Goal: Task Accomplishment & Management: Use online tool/utility

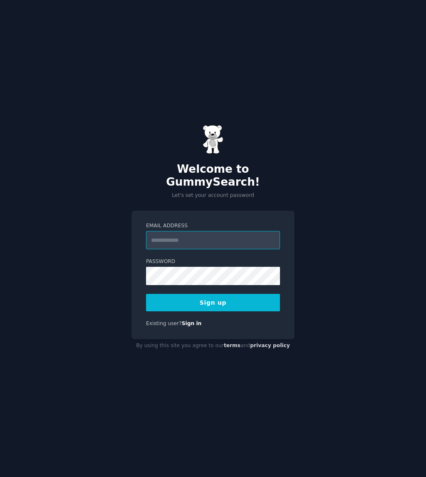
drag, startPoint x: 180, startPoint y: 243, endPoint x: 184, endPoint y: 226, distance: 17.2
click at [180, 240] on form "Email Address Password Sign up" at bounding box center [213, 266] width 134 height 89
click at [184, 231] on input "Email Address" at bounding box center [213, 240] width 134 height 18
type input "**********"
click at [146, 294] on button "Sign up" at bounding box center [213, 302] width 134 height 17
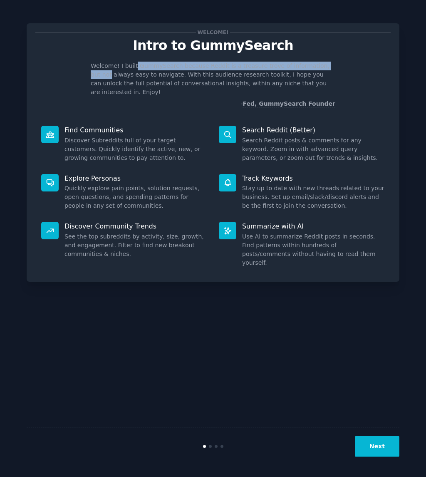
drag, startPoint x: 142, startPoint y: 67, endPoint x: 333, endPoint y: 67, distance: 191.5
click at [333, 67] on p "Welcome! I built GummySearch because Reddit is a treasure trove of information,…" at bounding box center [213, 79] width 245 height 35
click at [383, 448] on button "Next" at bounding box center [377, 446] width 45 height 20
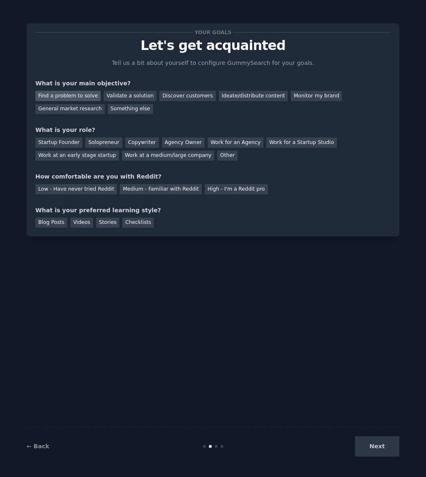
click at [82, 97] on div "Find a problem to solve" at bounding box center [67, 96] width 65 height 10
click at [133, 98] on div "Validate a solution" at bounding box center [130, 96] width 53 height 10
click at [61, 97] on div "Find a problem to solve" at bounding box center [67, 96] width 65 height 10
click at [60, 146] on div "Startup Founder" at bounding box center [58, 142] width 47 height 10
click at [84, 137] on div "Startup Founder Solopreneur Copywriter Agency Owner Work for an Agency Work for…" at bounding box center [212, 147] width 355 height 26
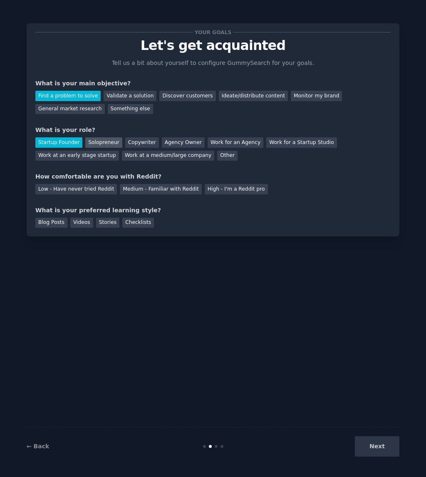
click at [93, 141] on div "Solopreneur" at bounding box center [103, 142] width 37 height 10
click at [70, 191] on div "Low - Have never tried Reddit" at bounding box center [76, 189] width 82 height 10
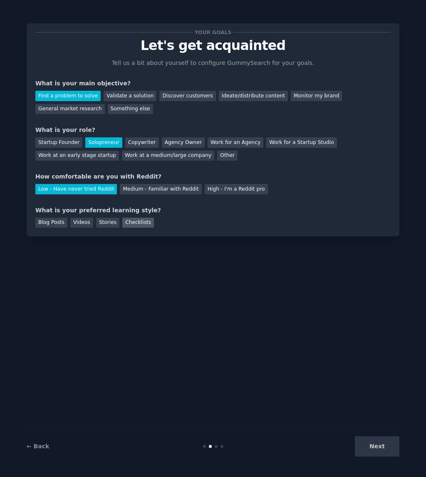
click at [135, 223] on div "Checklists" at bounding box center [138, 223] width 32 height 10
click at [389, 447] on button "Next" at bounding box center [377, 446] width 45 height 20
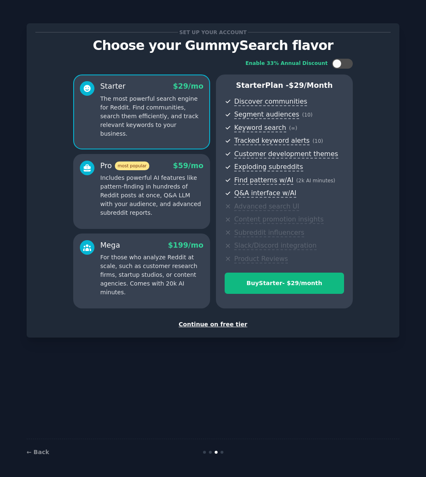
click at [211, 323] on div "Continue on free tier" at bounding box center [212, 324] width 355 height 9
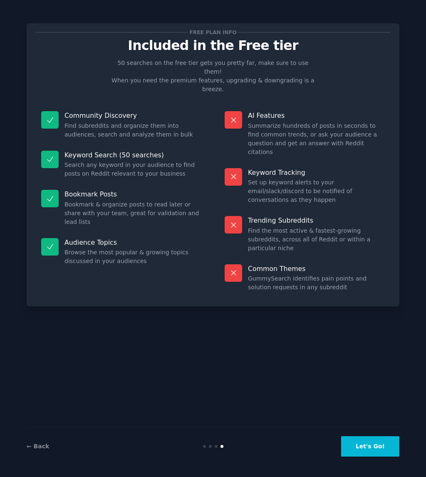
click at [357, 450] on button "Let's Go!" at bounding box center [370, 446] width 58 height 20
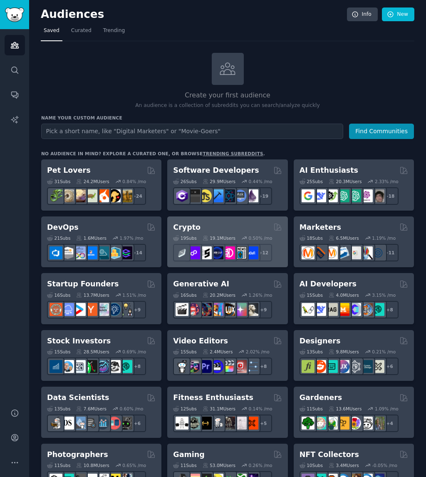
type input "Reddit Insights"
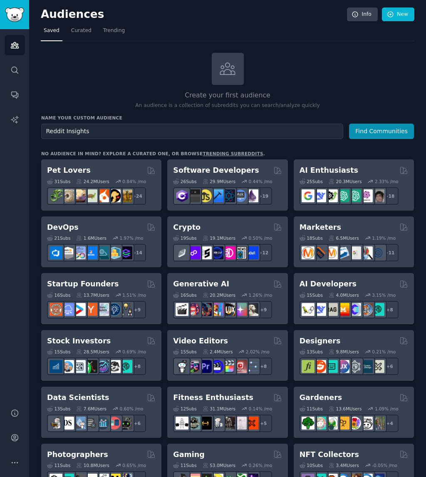
drag, startPoint x: 140, startPoint y: 134, endPoint x: 0, endPoint y: 123, distance: 140.6
click at [0, 123] on html "Audiences Search Conversations AI Reports Help Account More Audiences Info New …" at bounding box center [213, 238] width 426 height 477
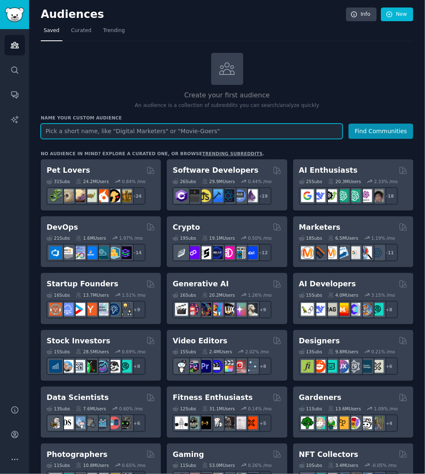
click at [191, 132] on input "text" at bounding box center [192, 131] width 302 height 15
paste input "SaaS"
type input "SaaS"
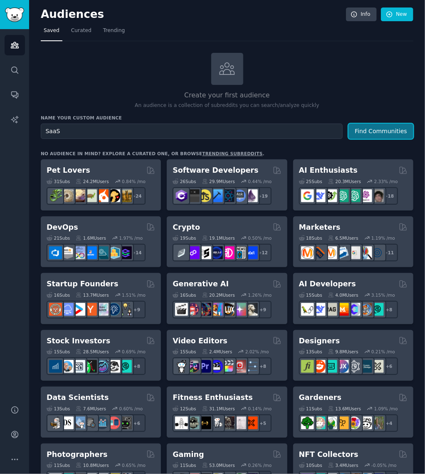
click at [384, 129] on button "Find Communities" at bounding box center [381, 131] width 65 height 15
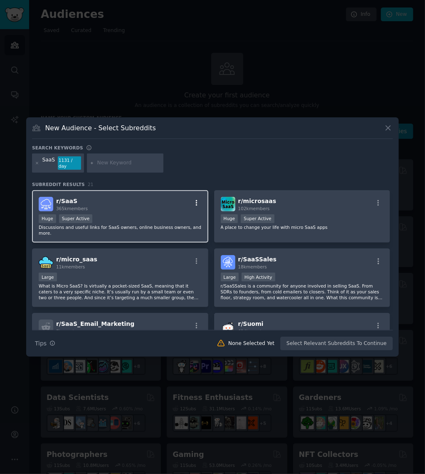
click at [192, 197] on div "r/ SaaS 365k members" at bounding box center [120, 204] width 163 height 15
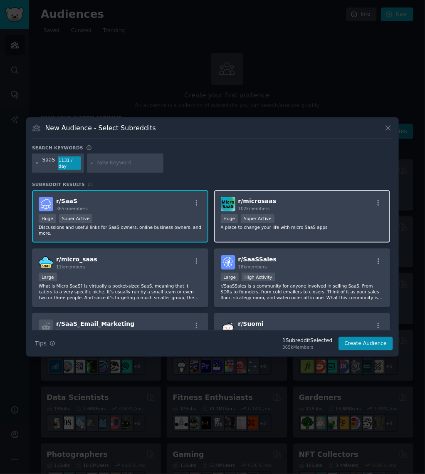
click at [324, 214] on div "Huge Super Active" at bounding box center [302, 219] width 163 height 10
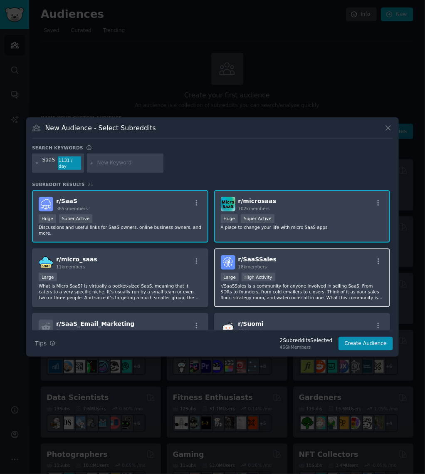
click at [298, 255] on div "r/ SaaSSales 18k members" at bounding box center [302, 262] width 163 height 15
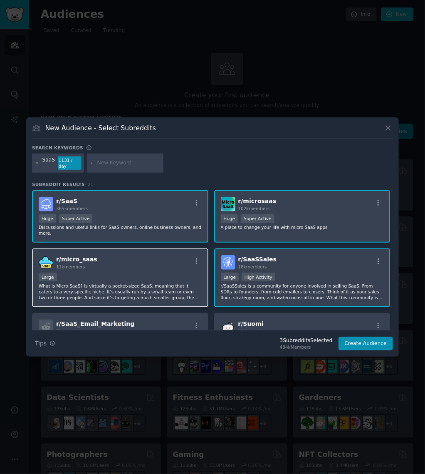
click at [158, 257] on div "r/ micro_saas 11k members" at bounding box center [120, 262] width 163 height 15
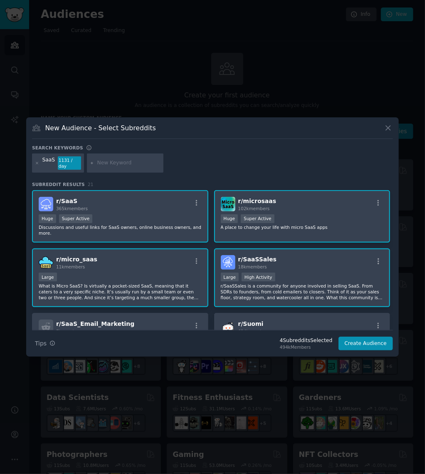
click at [156, 256] on div "r/ micro_saas 11k members" at bounding box center [120, 262] width 163 height 15
click at [311, 255] on div "r/ SaaSSales 18k members" at bounding box center [302, 262] width 163 height 15
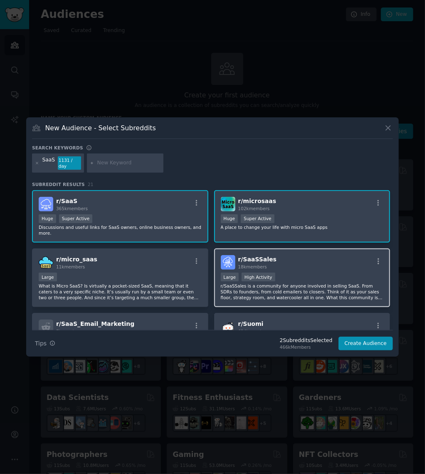
click at [297, 255] on div "r/ SaaSSales 18k members" at bounding box center [302, 262] width 163 height 15
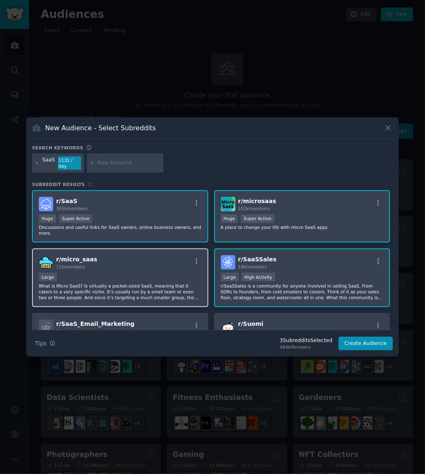
click at [163, 255] on div "r/ micro_saas 11k members" at bounding box center [120, 262] width 163 height 15
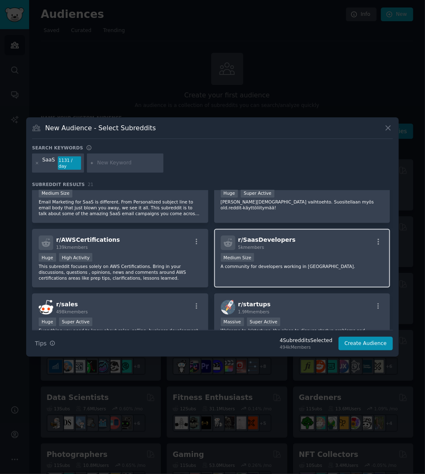
scroll to position [166, 0]
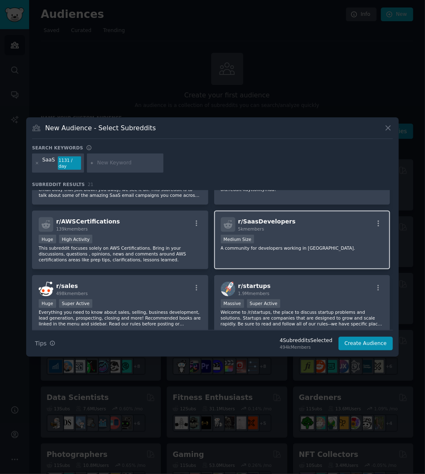
click at [306, 235] on div "Medium Size" at bounding box center [302, 240] width 163 height 10
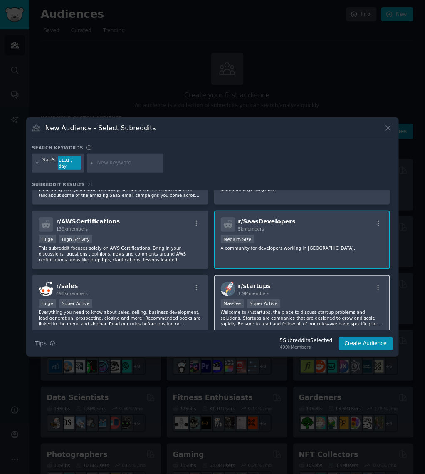
click at [302, 286] on div "r/ startups 1.9M members Massive Super Active Welcome to /r/startups, the place…" at bounding box center [302, 304] width 176 height 59
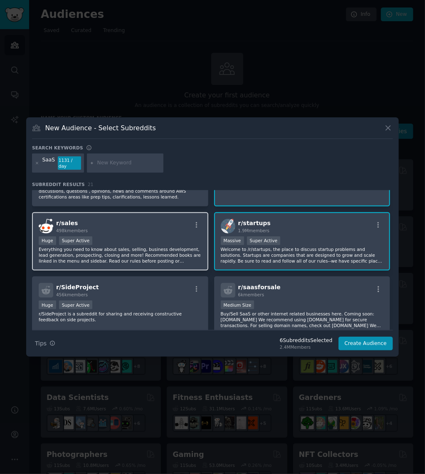
scroll to position [250, 0]
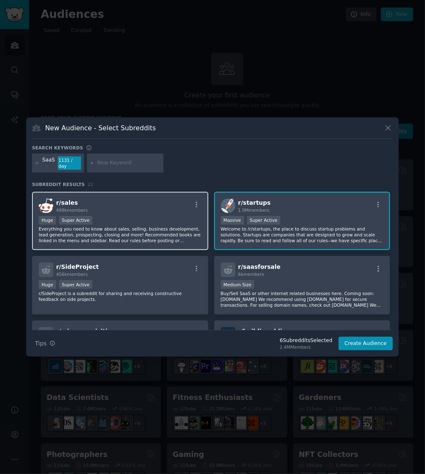
click at [132, 216] on div "Huge Super Active" at bounding box center [120, 221] width 163 height 10
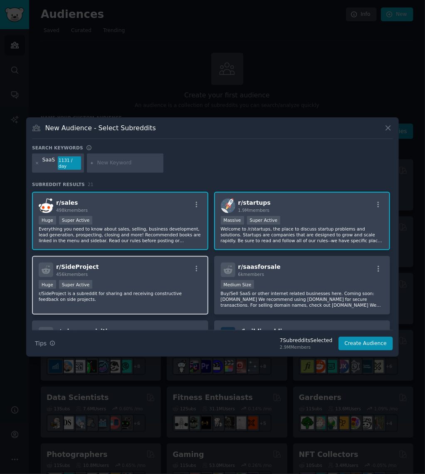
click at [135, 263] on div "r/ SideProject 456k members" at bounding box center [120, 270] width 163 height 15
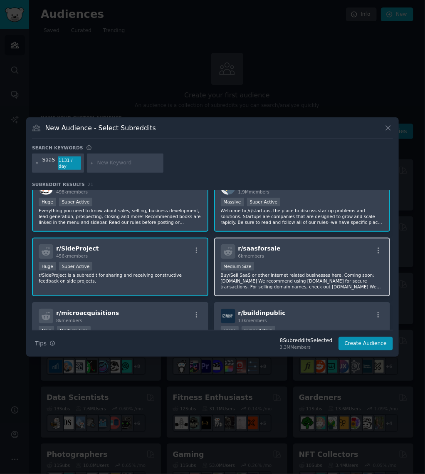
scroll to position [291, 0]
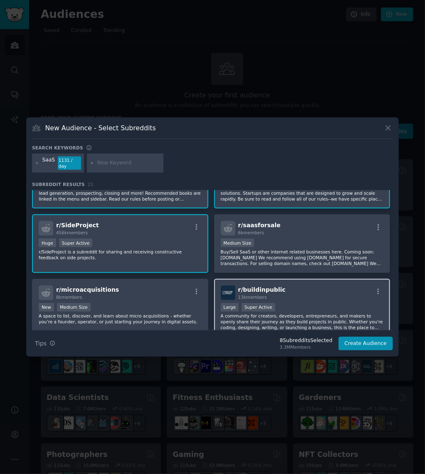
click at [259, 295] on span "13k members" at bounding box center [252, 297] width 29 height 5
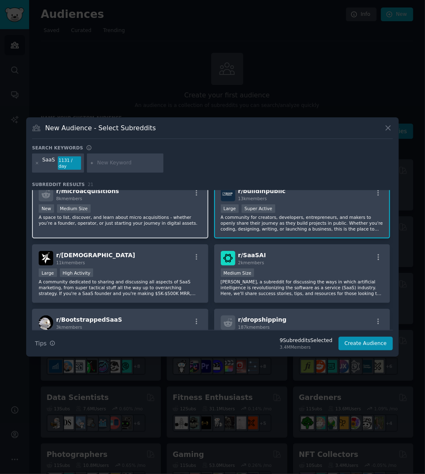
scroll to position [416, 0]
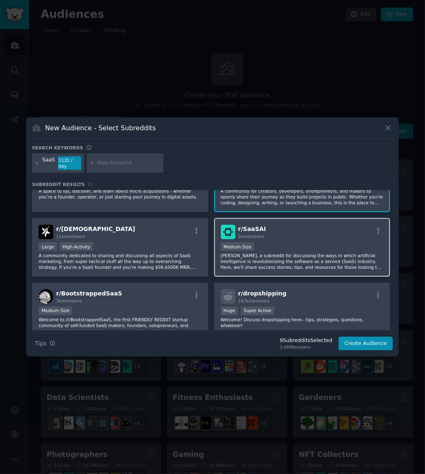
click at [312, 227] on div "r/ SaaSAI 2k members" at bounding box center [302, 232] width 163 height 15
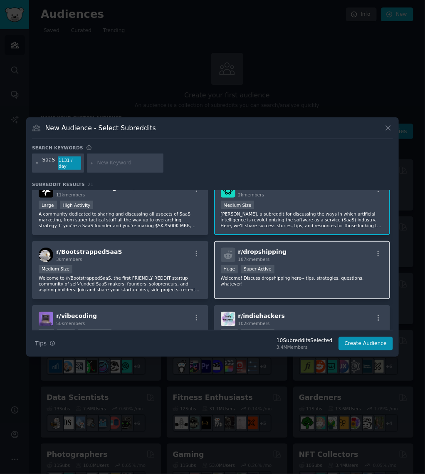
scroll to position [499, 0]
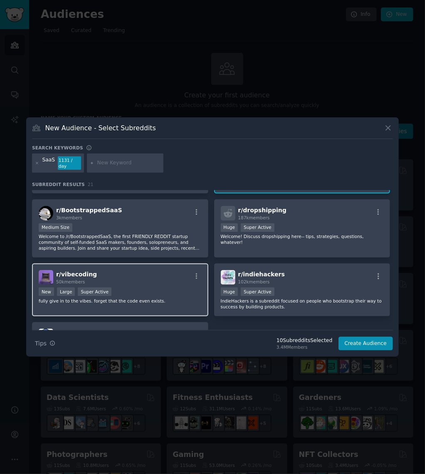
click at [130, 288] on div "New Large Super Active" at bounding box center [120, 293] width 163 height 10
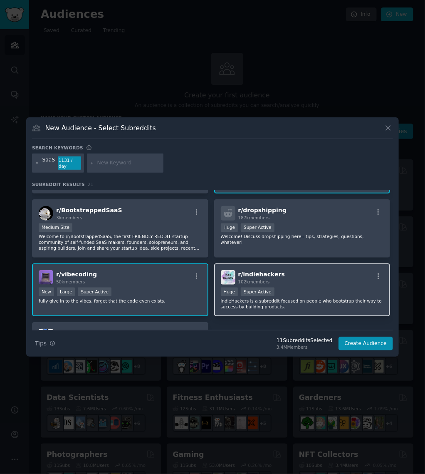
click at [317, 270] on div "r/ indiehackers 102k members" at bounding box center [302, 277] width 163 height 15
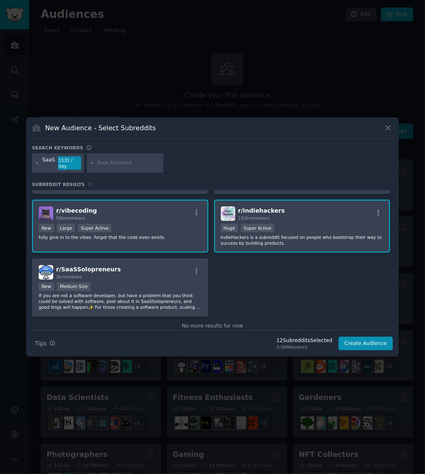
scroll to position [569, 0]
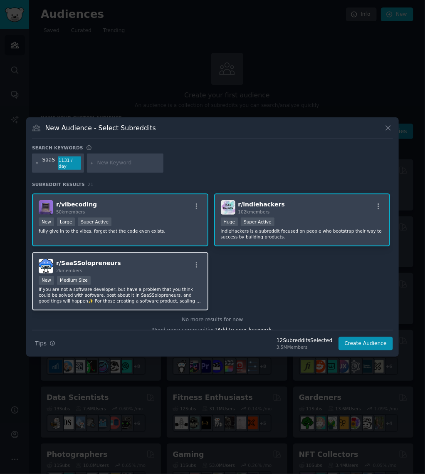
click at [148, 261] on div "r/ SaaSSolopreneurs 2k members New Medium Size If you are not a software develo…" at bounding box center [120, 281] width 176 height 59
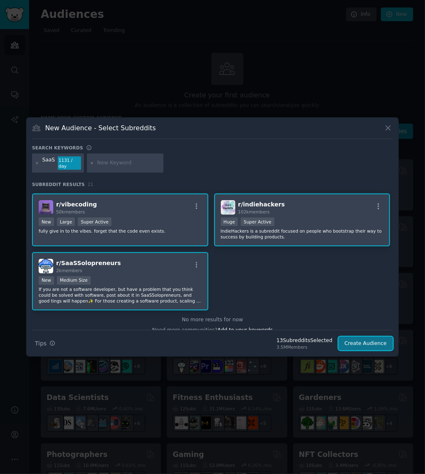
click at [380, 341] on button "Create Audience" at bounding box center [366, 344] width 55 height 14
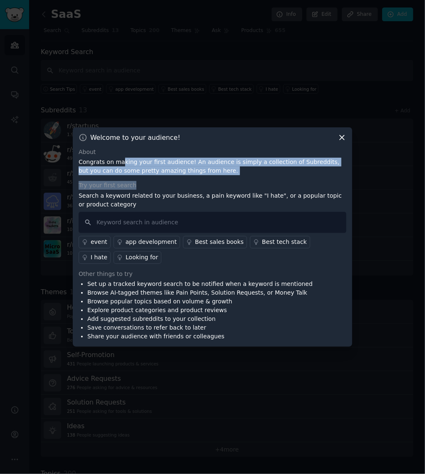
drag, startPoint x: 128, startPoint y: 171, endPoint x: 343, endPoint y: 178, distance: 214.9
click at [343, 178] on div "About Congrats on making your first audience! An audience is simply a collectio…" at bounding box center [213, 245] width 268 height 194
click at [251, 172] on p "Congrats on making your first audience! An audience is simply a collection of S…" at bounding box center [213, 166] width 268 height 17
click at [102, 178] on div "About Congrats on making your first audience! An audience is simply a collectio…" at bounding box center [213, 245] width 268 height 194
click at [133, 179] on div "About Congrats on making your first audience! An audience is simply a collectio…" at bounding box center [213, 245] width 268 height 194
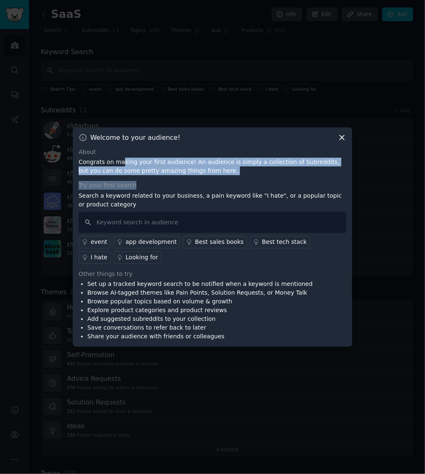
click at [184, 181] on div "Try your first search" at bounding box center [213, 185] width 268 height 9
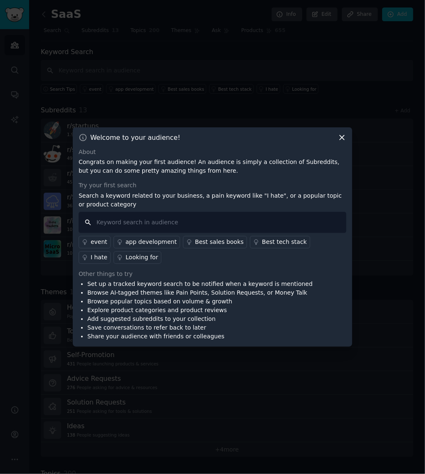
click at [124, 220] on input "text" at bounding box center [213, 222] width 268 height 21
type input "I want"
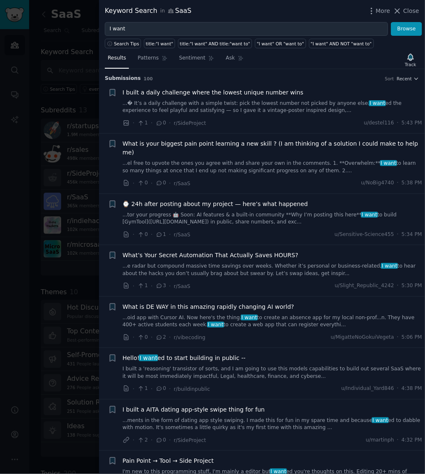
drag, startPoint x: 407, startPoint y: 9, endPoint x: 401, endPoint y: 20, distance: 12.5
click at [407, 9] on span "Close" at bounding box center [412, 11] width 16 height 9
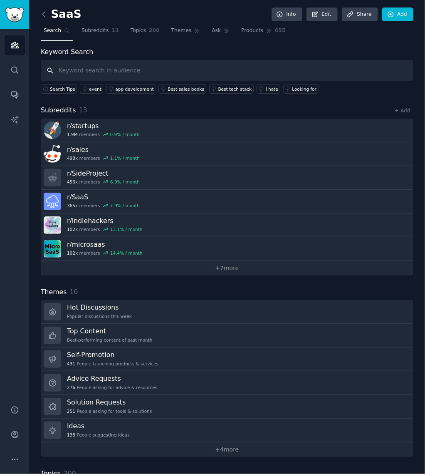
click at [144, 74] on input "text" at bounding box center [227, 70] width 373 height 21
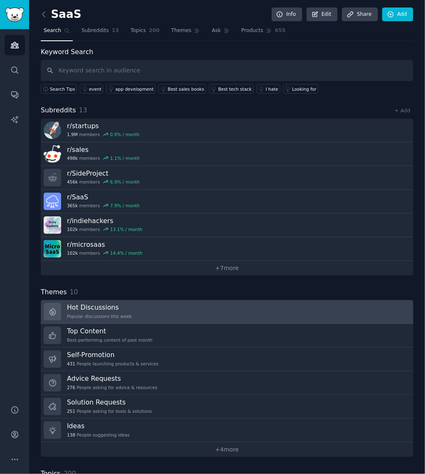
click at [152, 315] on link "Hot Discussions Popular discussions this week" at bounding box center [227, 312] width 373 height 24
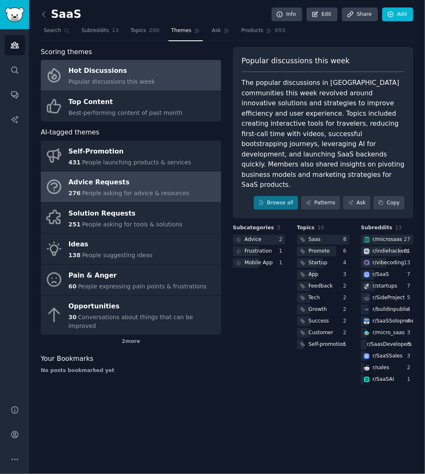
click at [156, 180] on div "Advice Requests" at bounding box center [129, 182] width 121 height 13
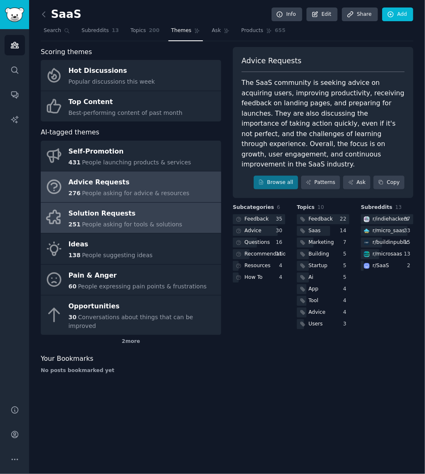
click at [172, 226] on link "Solution Requests 251 People asking for tools & solutions" at bounding box center [131, 218] width 181 height 31
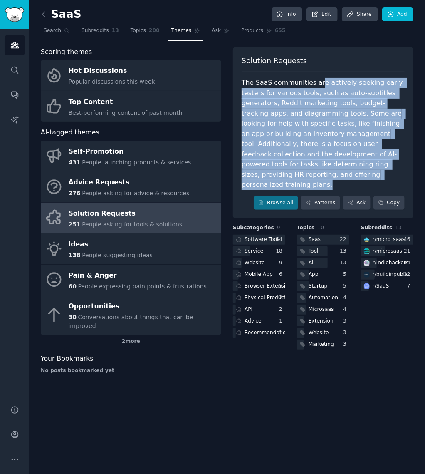
drag, startPoint x: 339, startPoint y: 87, endPoint x: 375, endPoint y: 169, distance: 90.6
click at [375, 169] on div "The SaaS communities are actively seeking early testers for various tools, such…" at bounding box center [323, 134] width 163 height 112
